Goal: Entertainment & Leisure: Consume media (video, audio)

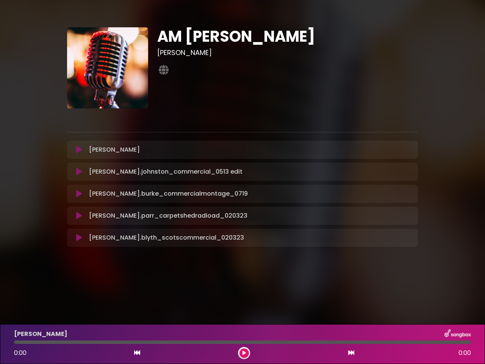
click at [79, 150] on icon at bounding box center [79, 150] width 6 height 8
click at [79, 172] on icon at bounding box center [79, 172] width 6 height 8
click at [79, 194] on icon at bounding box center [79, 194] width 6 height 8
click at [137, 353] on icon at bounding box center [137, 353] width 6 height 6
click at [244, 353] on icon at bounding box center [244, 353] width 4 height 5
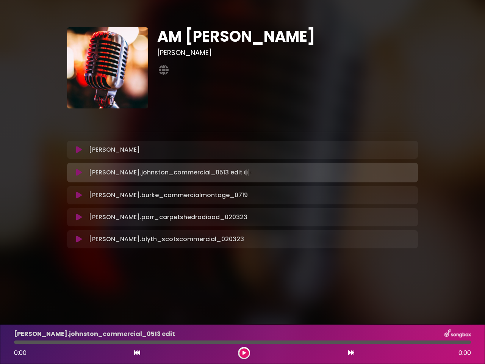
click at [351, 353] on icon at bounding box center [351, 353] width 6 height 6
